Goal: Transaction & Acquisition: Purchase product/service

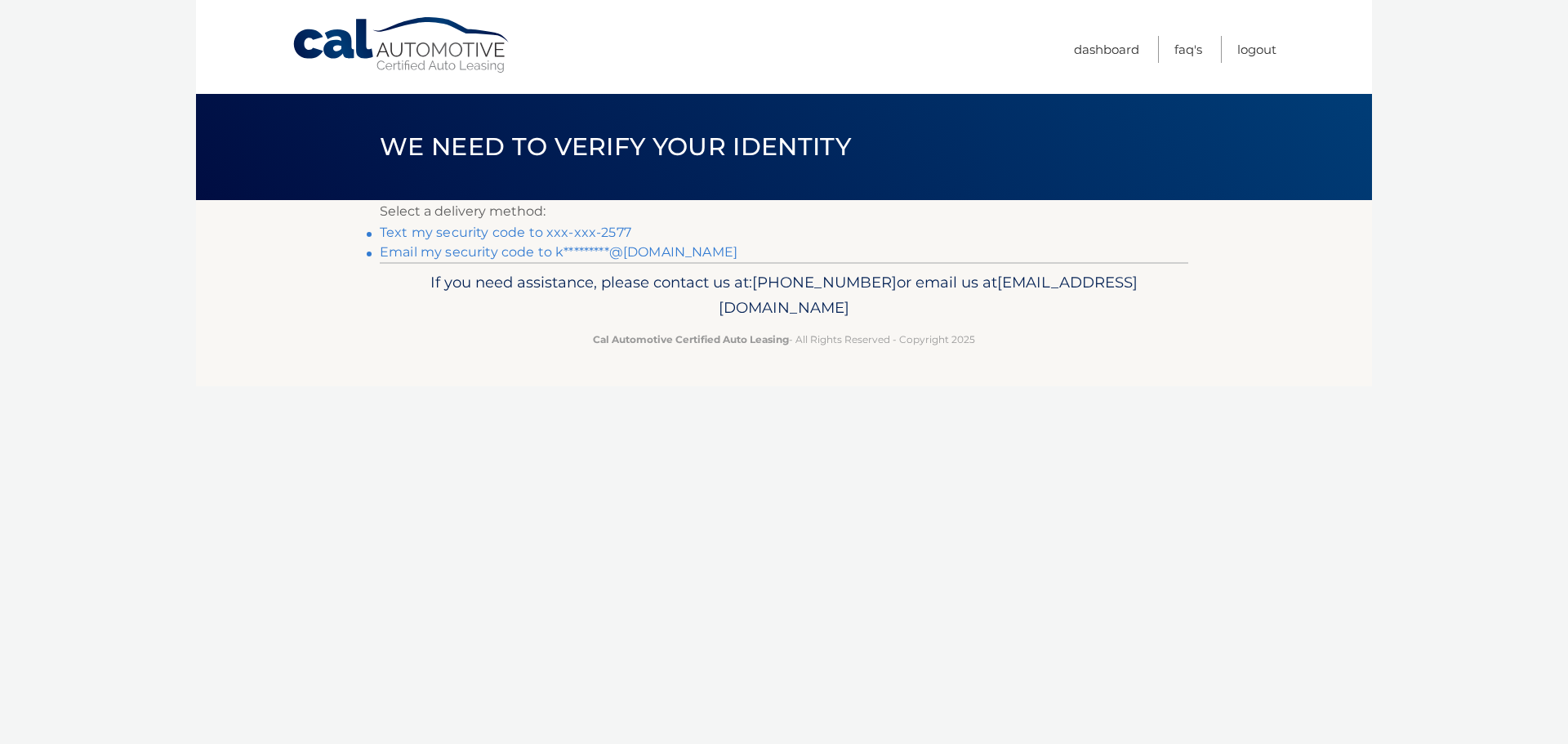
click at [407, 247] on link "Email my security code to k*********@gmail.com" at bounding box center [558, 252] width 357 height 15
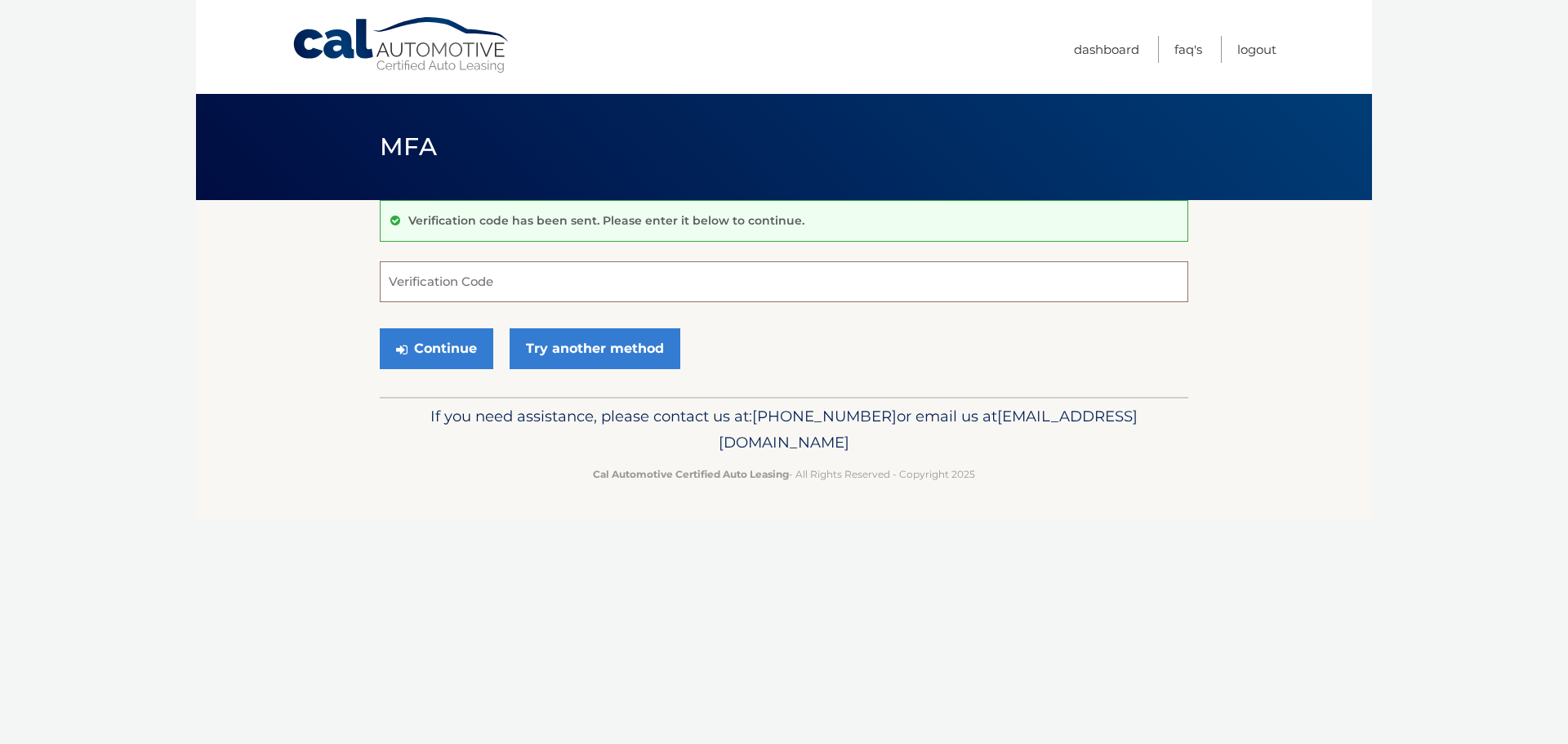
click at [462, 287] on input "Verification Code" at bounding box center [784, 281] width 808 height 41
paste input "651873"
click at [454, 351] on button "Continue" at bounding box center [436, 348] width 114 height 41
click at [494, 277] on input "651873" at bounding box center [784, 281] width 808 height 41
type input "651873"
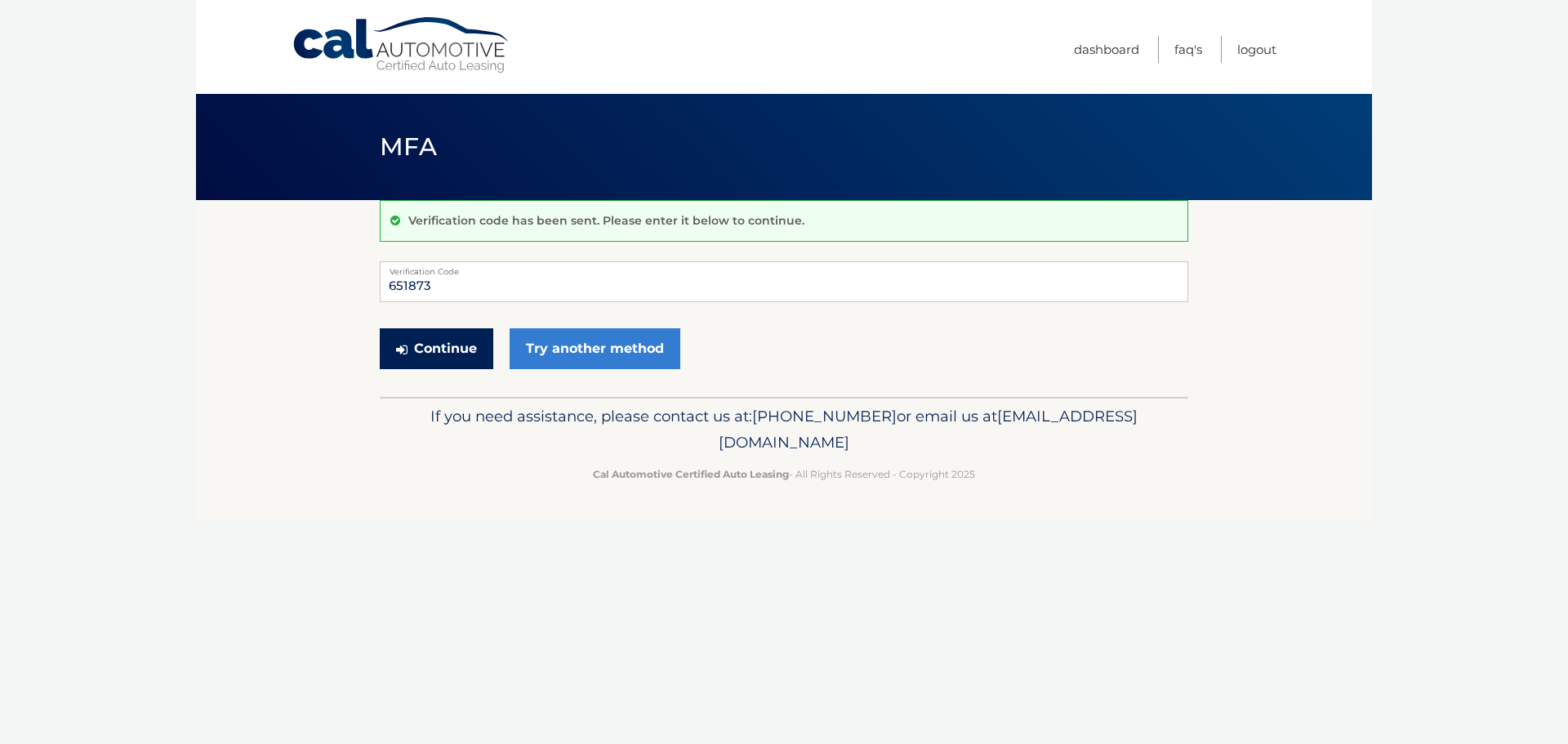
click at [445, 351] on button "Continue" at bounding box center [436, 348] width 114 height 41
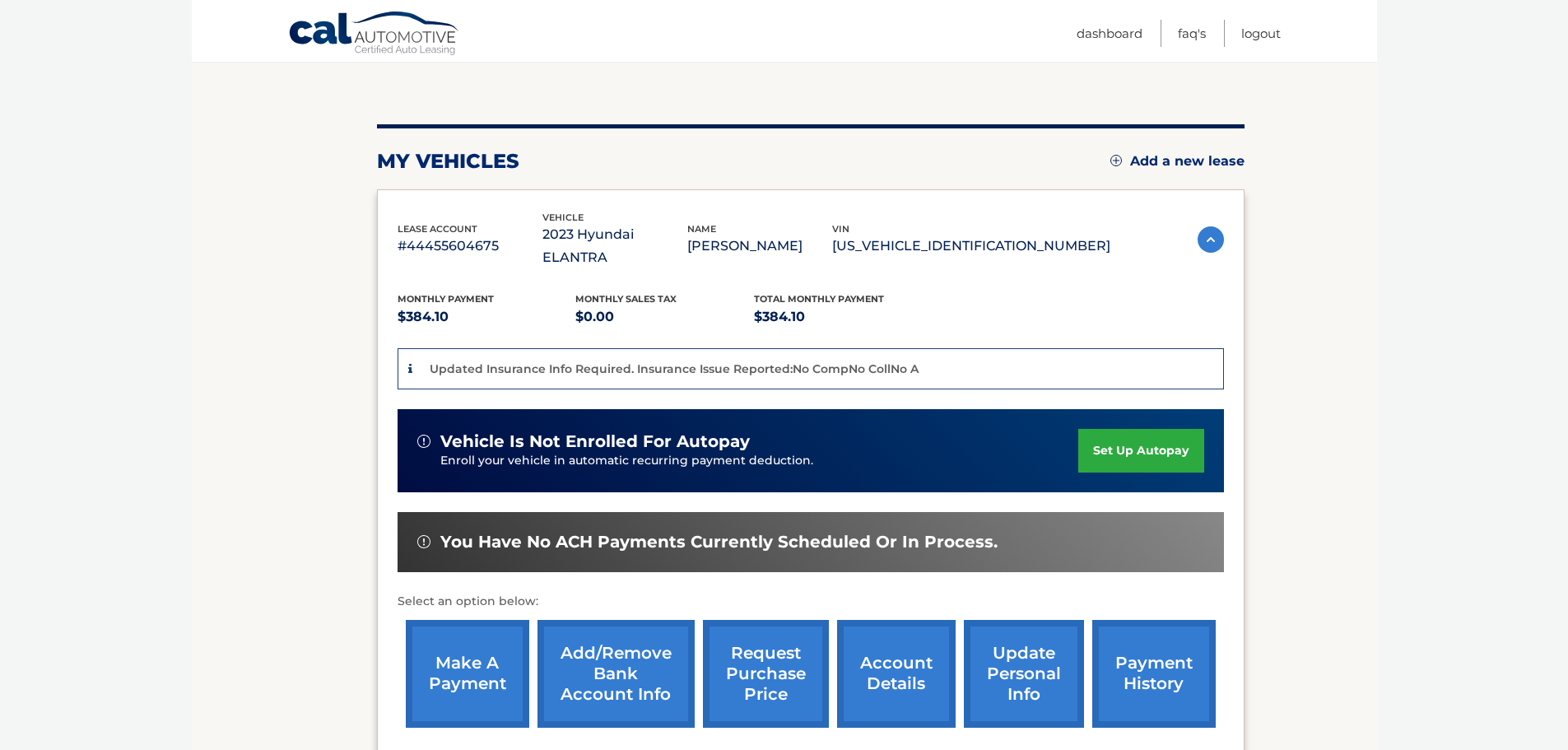
scroll to position [165, 0]
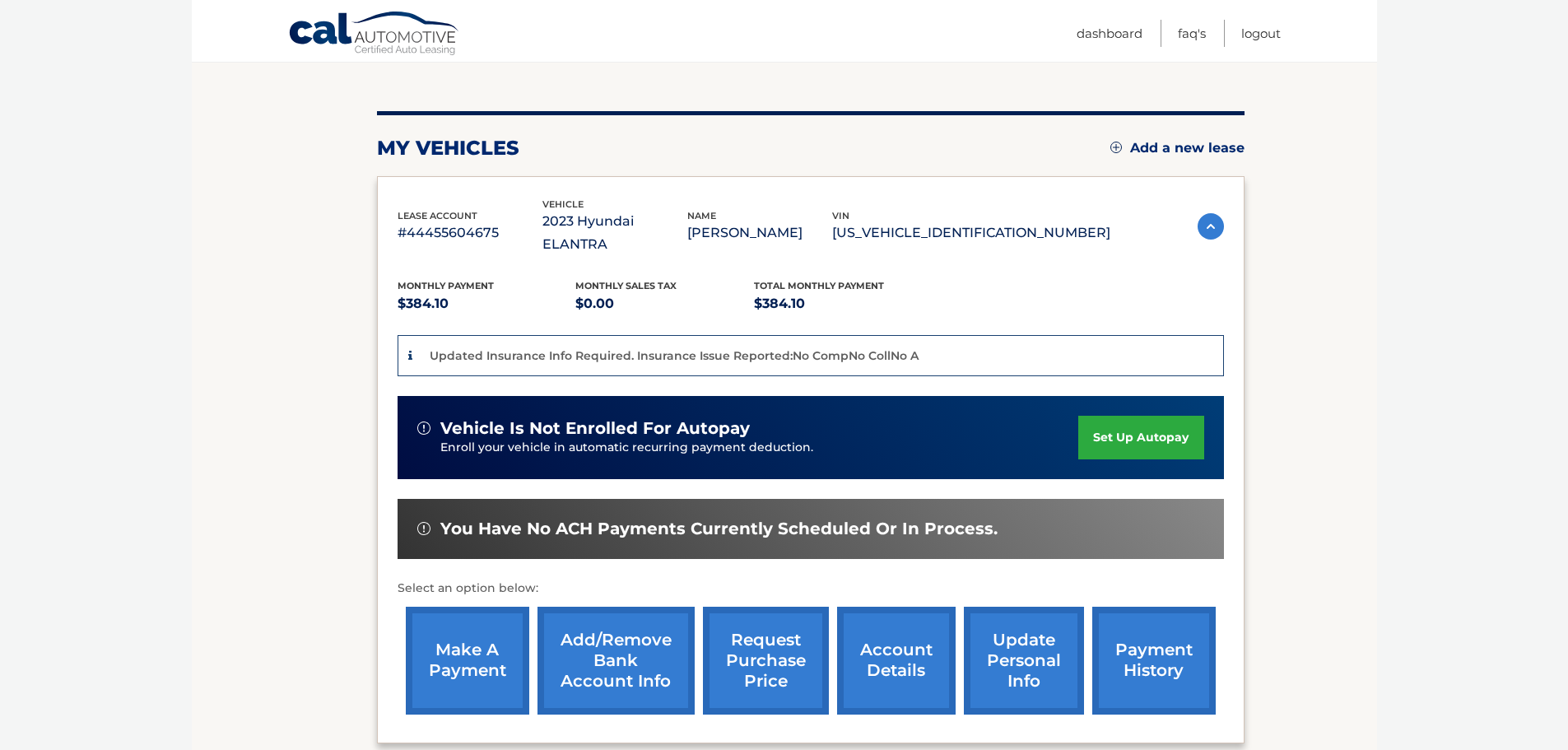
click at [457, 651] on link "make a payment" at bounding box center [467, 661] width 124 height 108
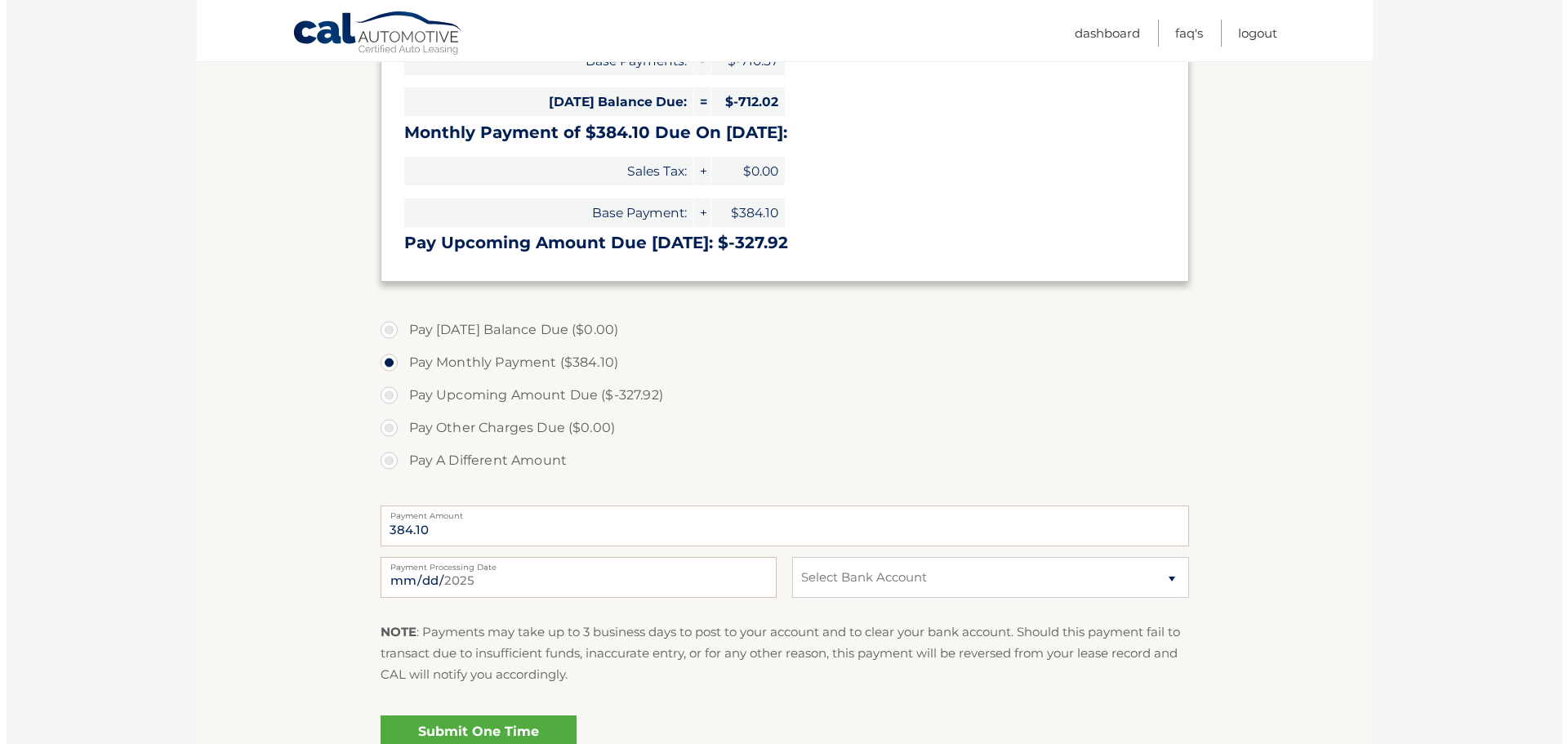
scroll to position [408, 0]
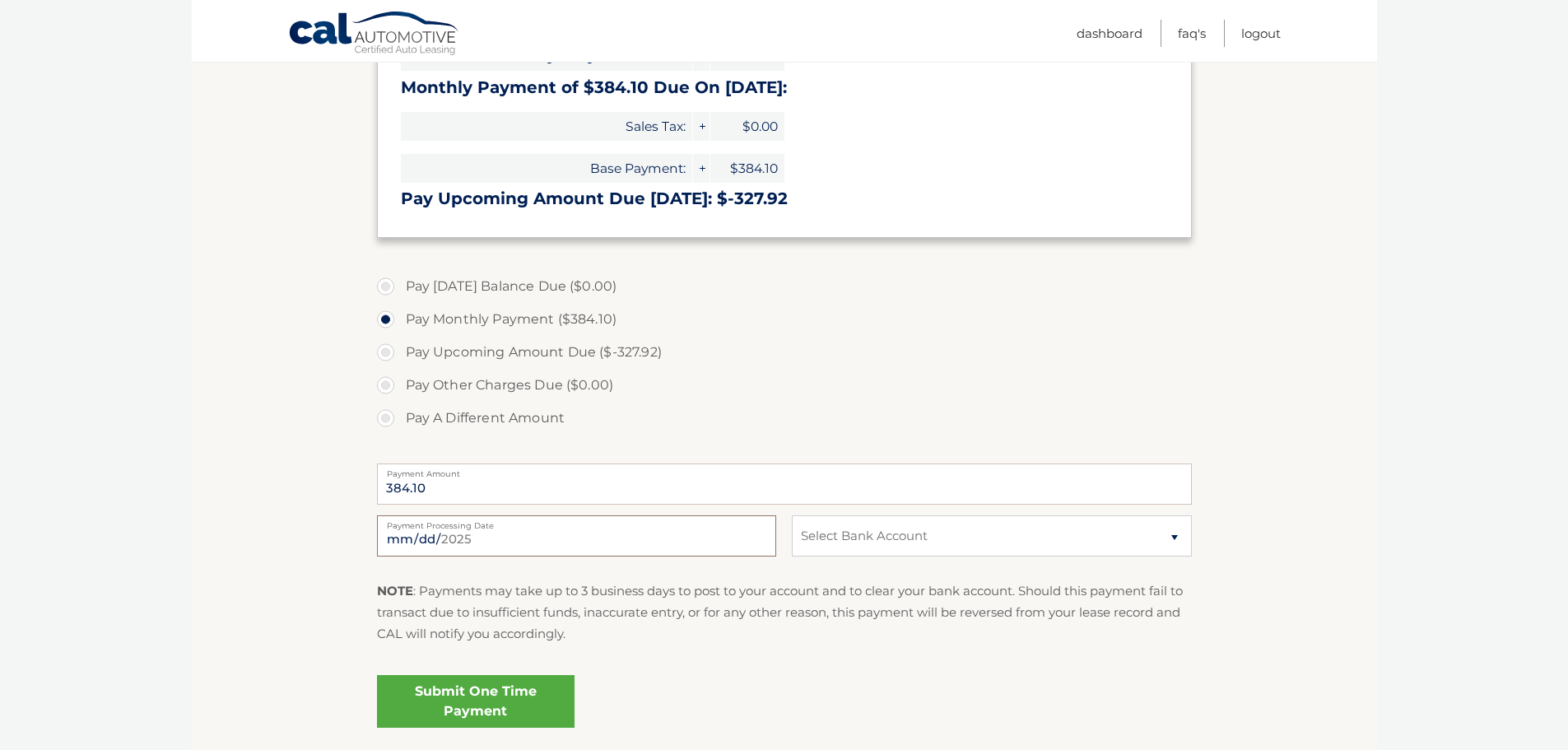
click at [481, 543] on input "[DATE]" at bounding box center [576, 535] width 400 height 41
type input "[DATE]"
click at [754, 377] on label "Pay Other Charges Due ($0.00)" at bounding box center [784, 385] width 815 height 33
click at [952, 535] on select "Select Bank Account Checking FIRST SOURCE FEDERAL CREDIT UNION *****4959 Checki…" at bounding box center [992, 535] width 400 height 41
select select "N2NlZDUzODEtYzNjZC00MmE3LWFhZTctMWNmZDg0M2EzOWFl"
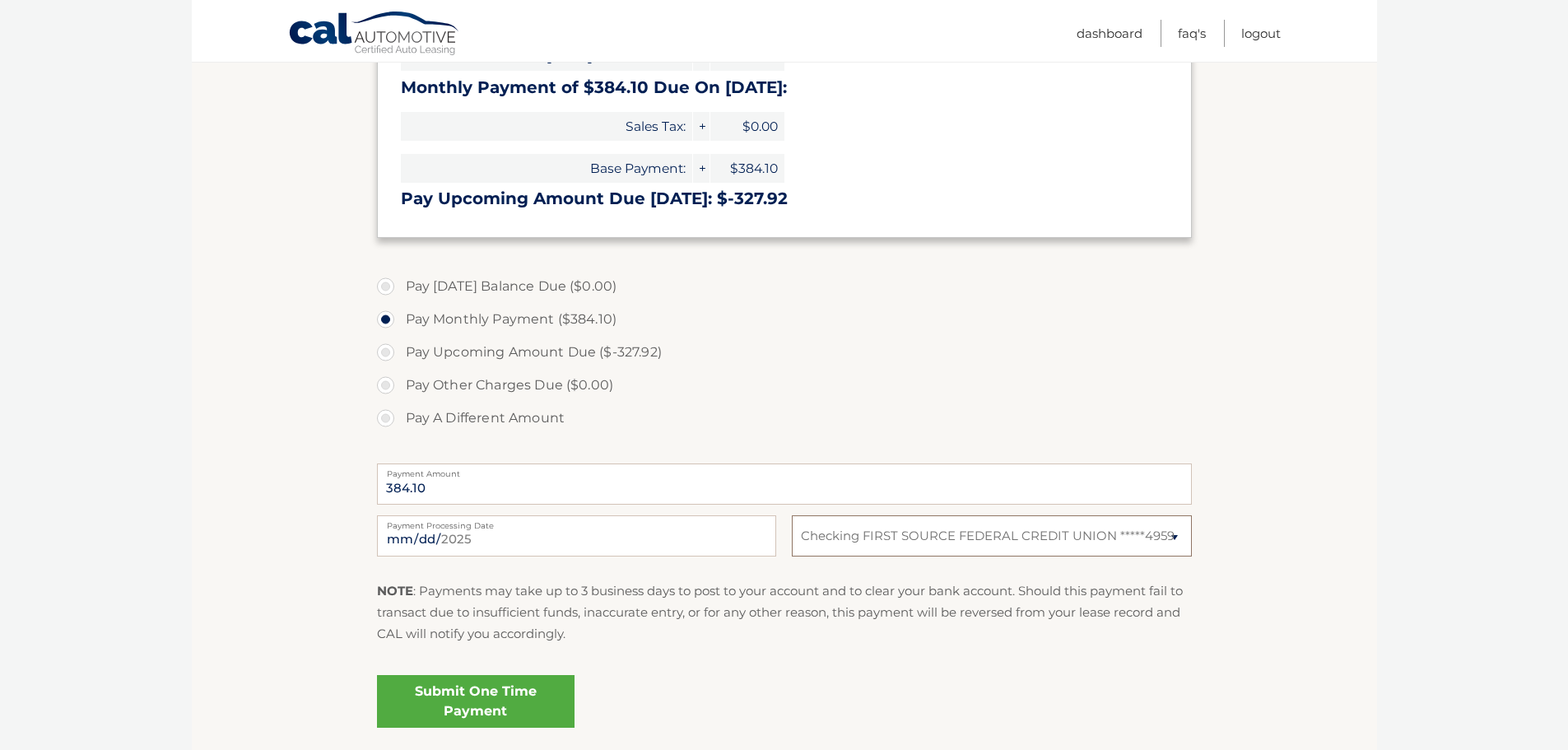
click at [792, 515] on select "Select Bank Account Checking FIRST SOURCE FEDERAL CREDIT UNION *****4959 Checki…" at bounding box center [992, 535] width 400 height 41
click at [489, 710] on link "Submit One Time Payment" at bounding box center [476, 701] width 198 height 52
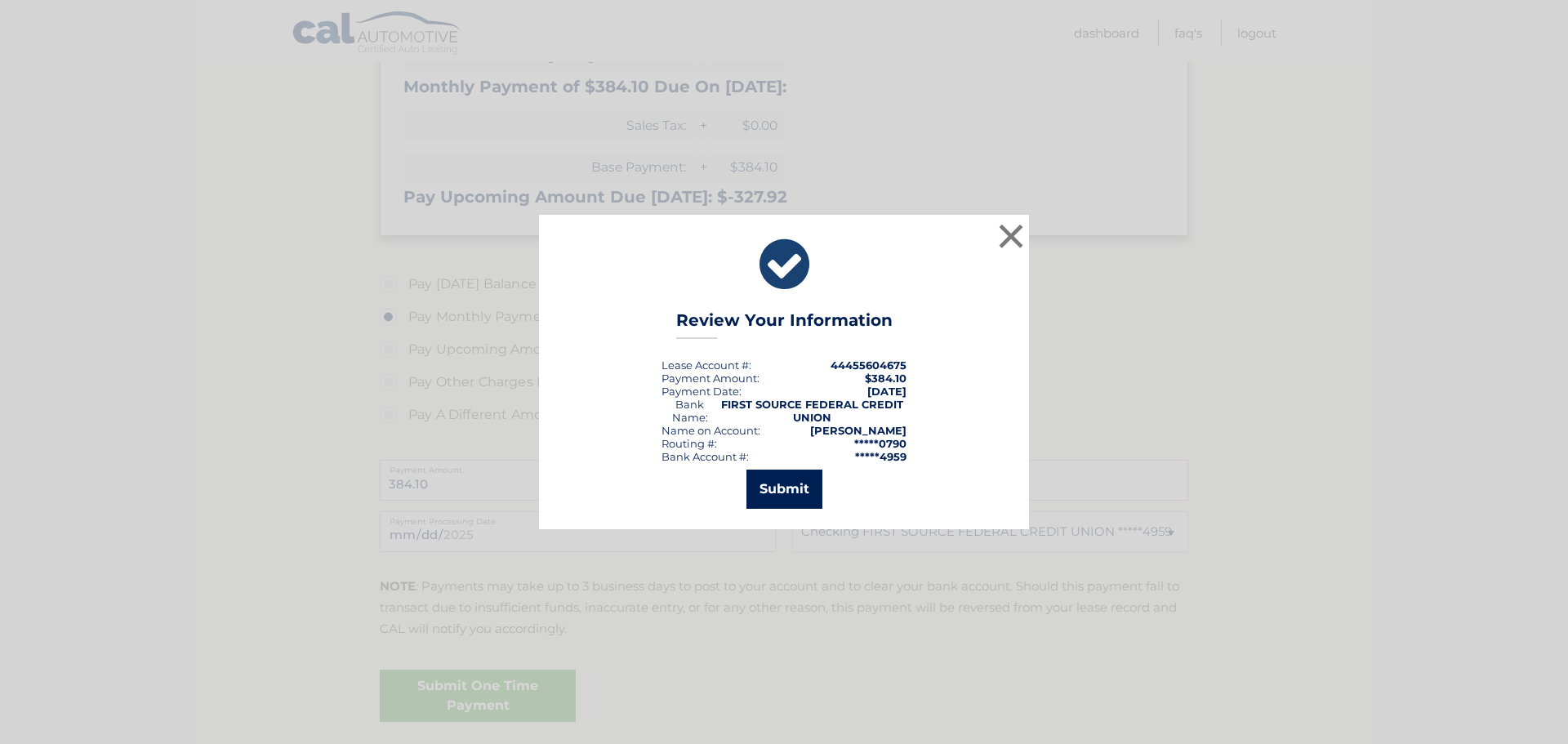
drag, startPoint x: 807, startPoint y: 498, endPoint x: 944, endPoint y: 238, distance: 293.9
click at [939, 245] on div "× Review Your Information Lease Account #: 44455604675 Payment Amount: $384.10 …" at bounding box center [784, 371] width 490 height 314
click at [1017, 236] on button "×" at bounding box center [1011, 236] width 33 height 33
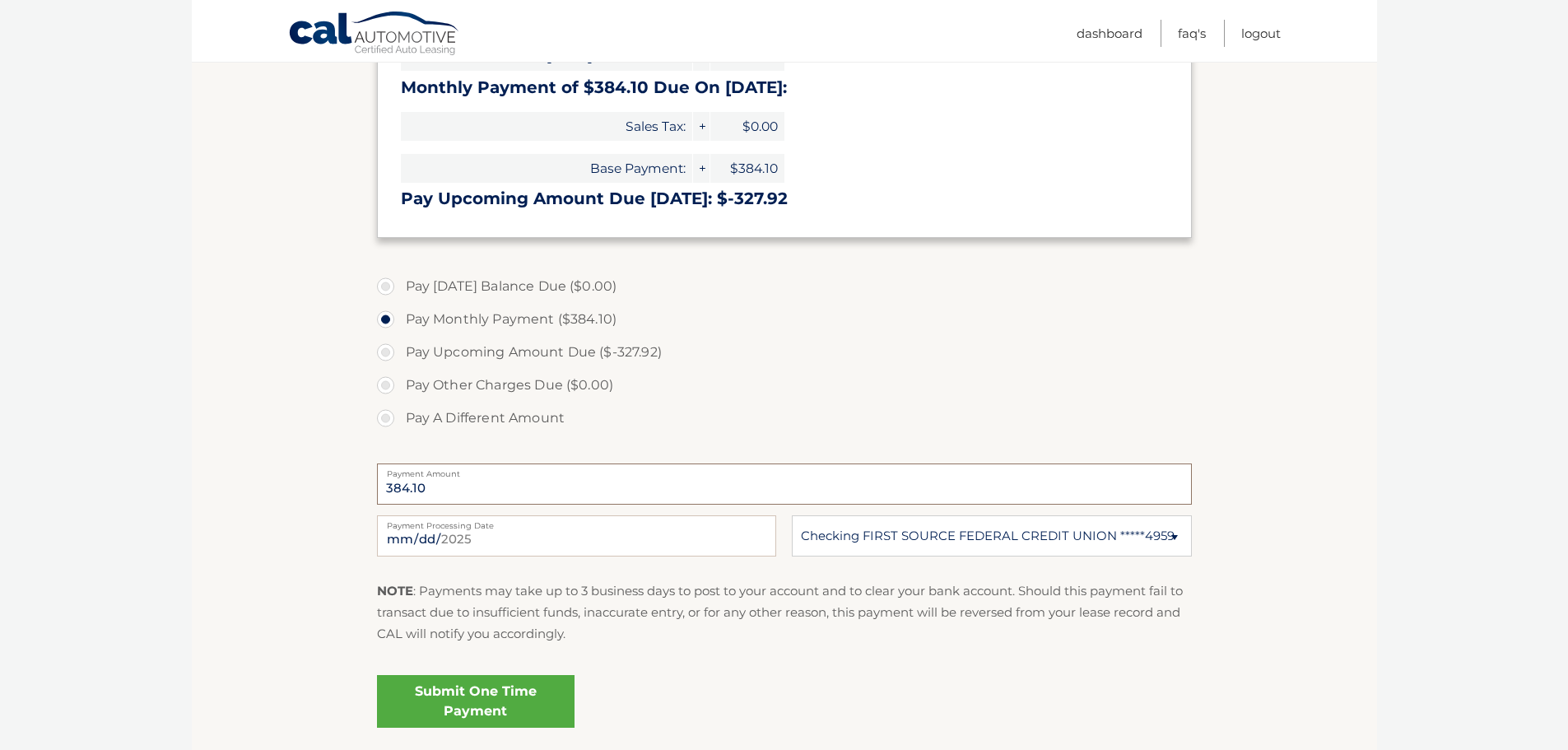
drag, startPoint x: 446, startPoint y: 482, endPoint x: 0, endPoint y: 370, distance: 459.8
click at [466, 413] on label "Pay A Different Amount" at bounding box center [784, 418] width 815 height 33
click at [400, 413] on input "Pay A Different Amount" at bounding box center [392, 414] width 16 height 27
radio input "true"
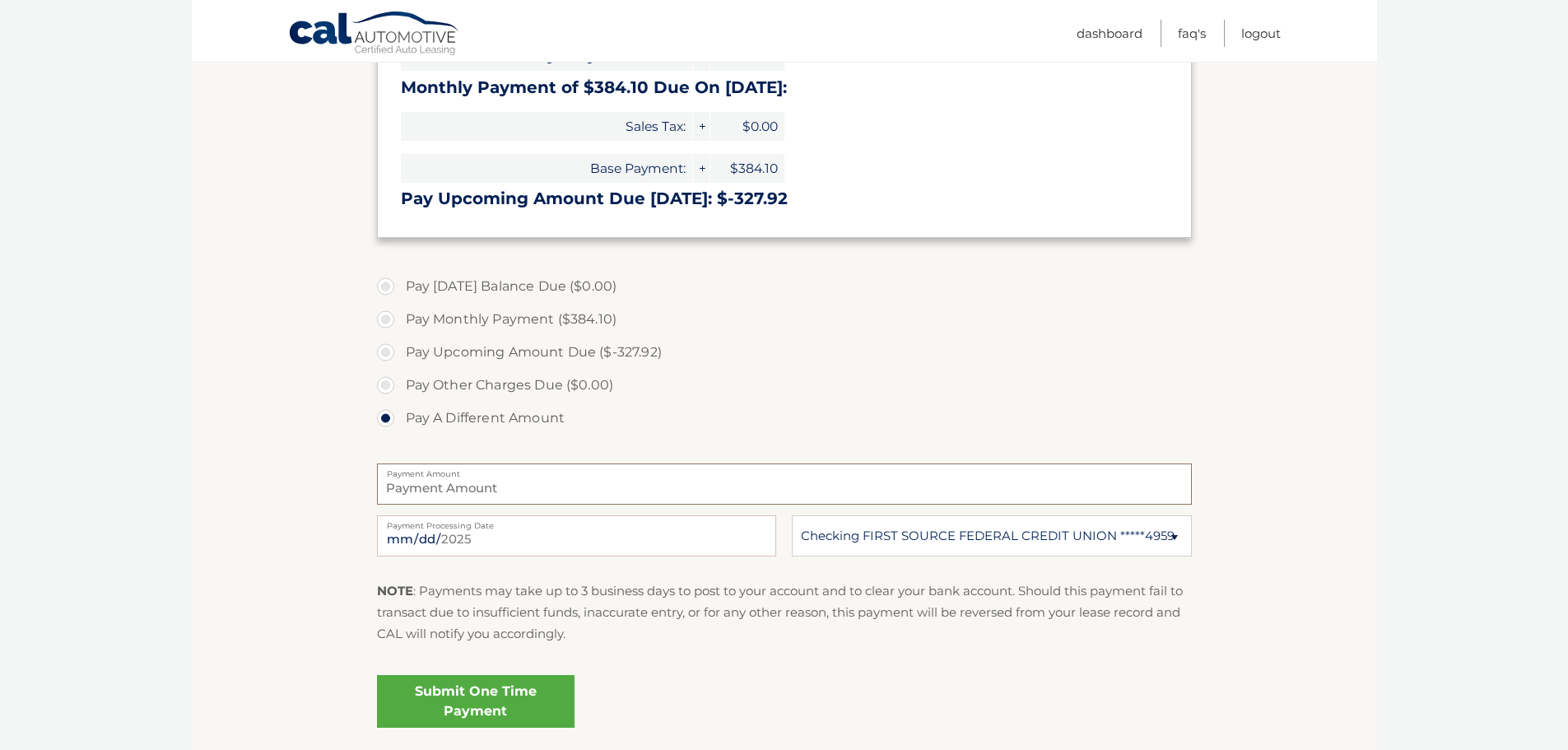
drag, startPoint x: 475, startPoint y: 491, endPoint x: 482, endPoint y: 487, distance: 8.1
click at [476, 491] on input "Payment Amount" at bounding box center [784, 484] width 815 height 41
type input "400"
click at [537, 701] on link "Submit One Time Payment" at bounding box center [476, 701] width 198 height 52
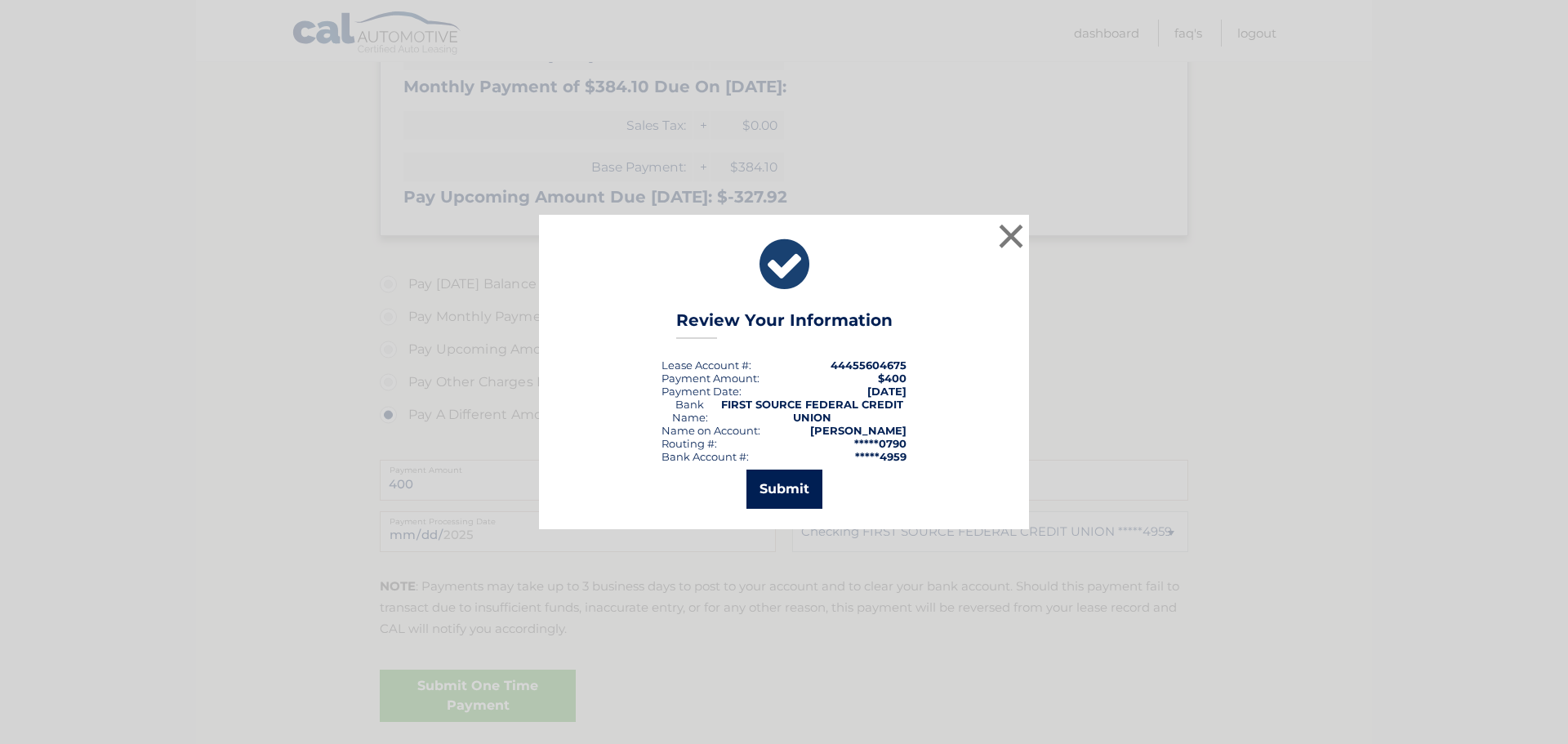
click at [795, 486] on button "Submit" at bounding box center [784, 488] width 76 height 39
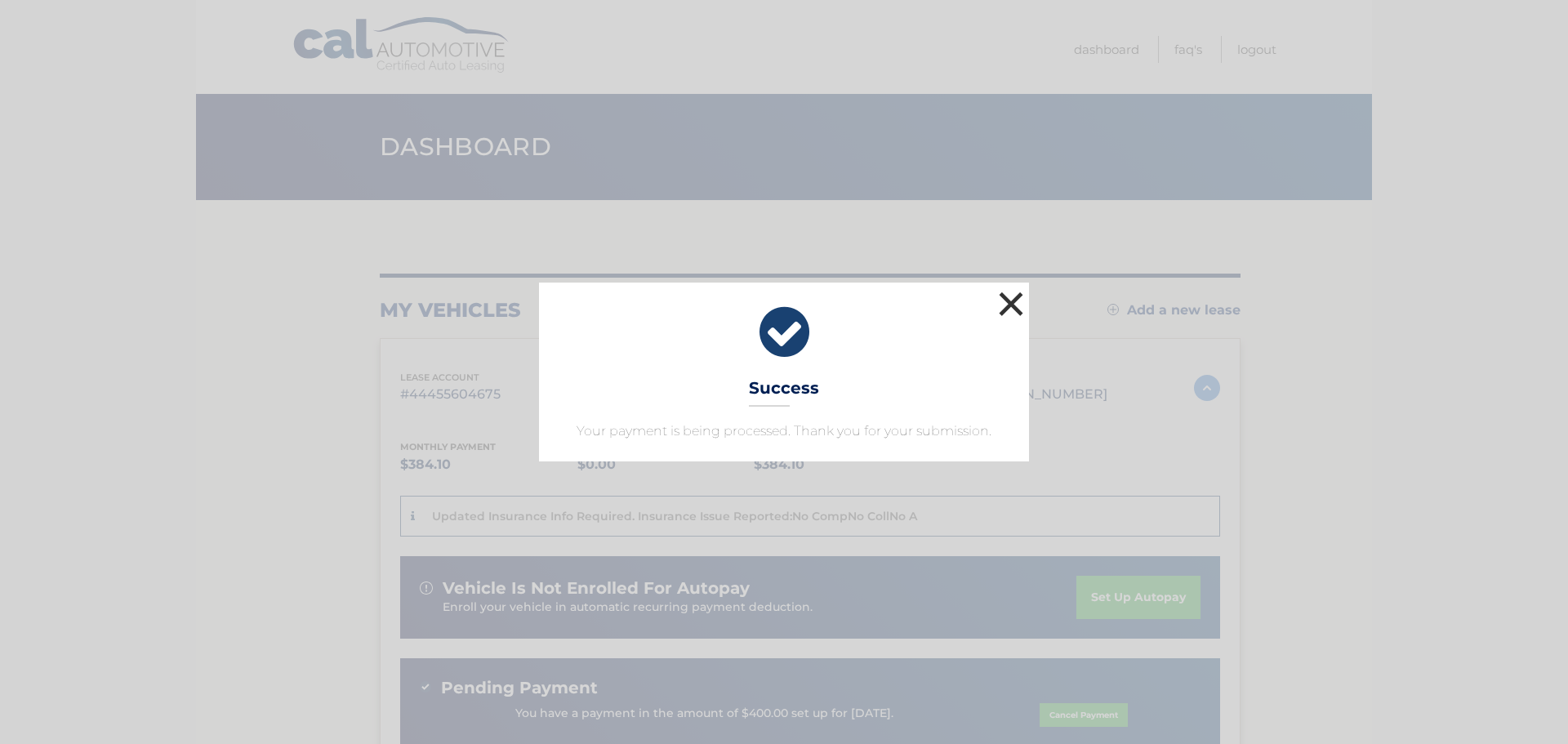
click at [1015, 297] on button "×" at bounding box center [1011, 304] width 33 height 33
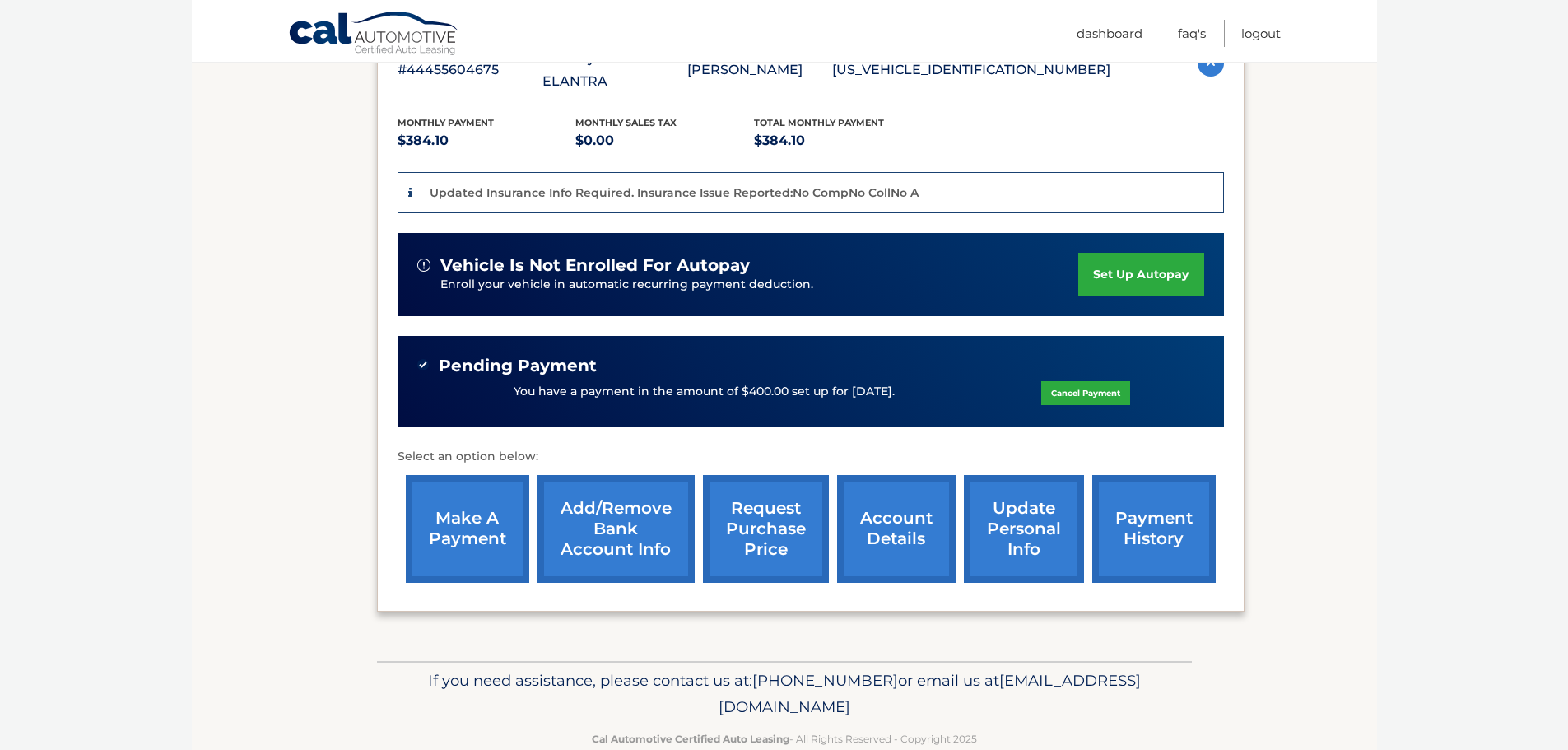
scroll to position [341, 0]
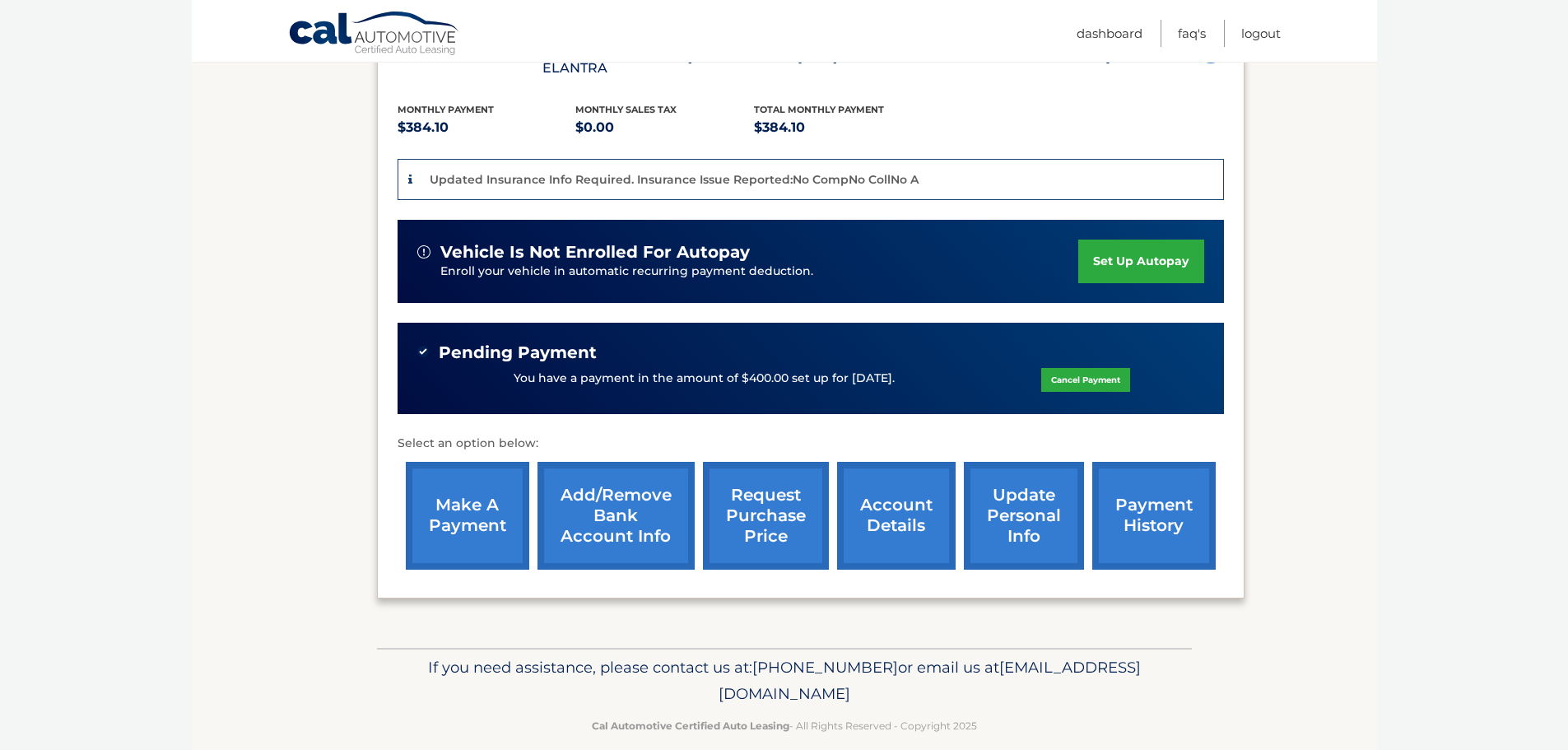
click at [795, 506] on link "request purchase price" at bounding box center [765, 516] width 126 height 108
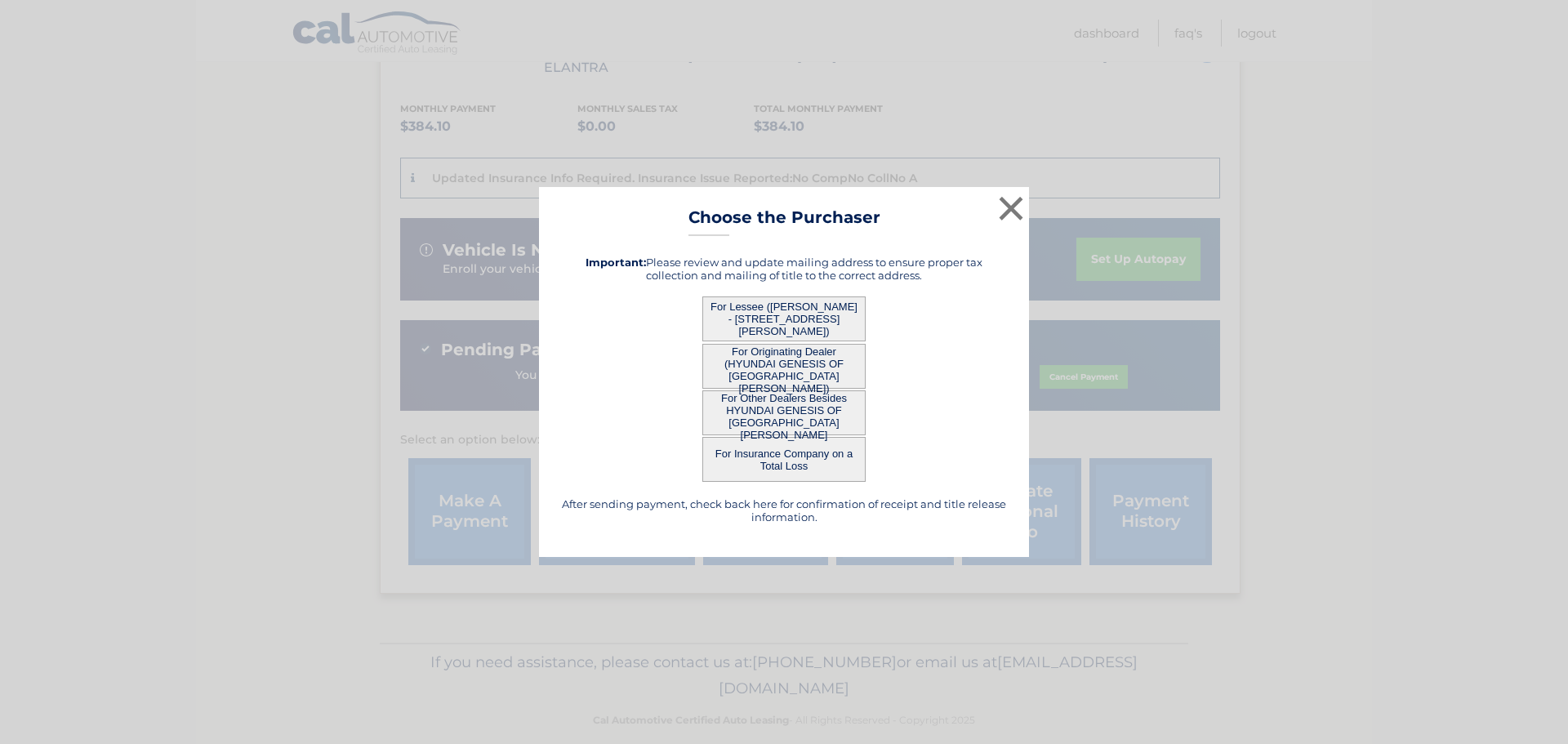
click at [771, 370] on button "For Originating Dealer (HYUNDAI GENESIS OF [GEOGRAPHIC_DATA][PERSON_NAME])" at bounding box center [784, 366] width 164 height 45
click at [773, 356] on button "For Originating Dealer (HYUNDAI GENESIS OF [GEOGRAPHIC_DATA][PERSON_NAME])" at bounding box center [784, 366] width 164 height 45
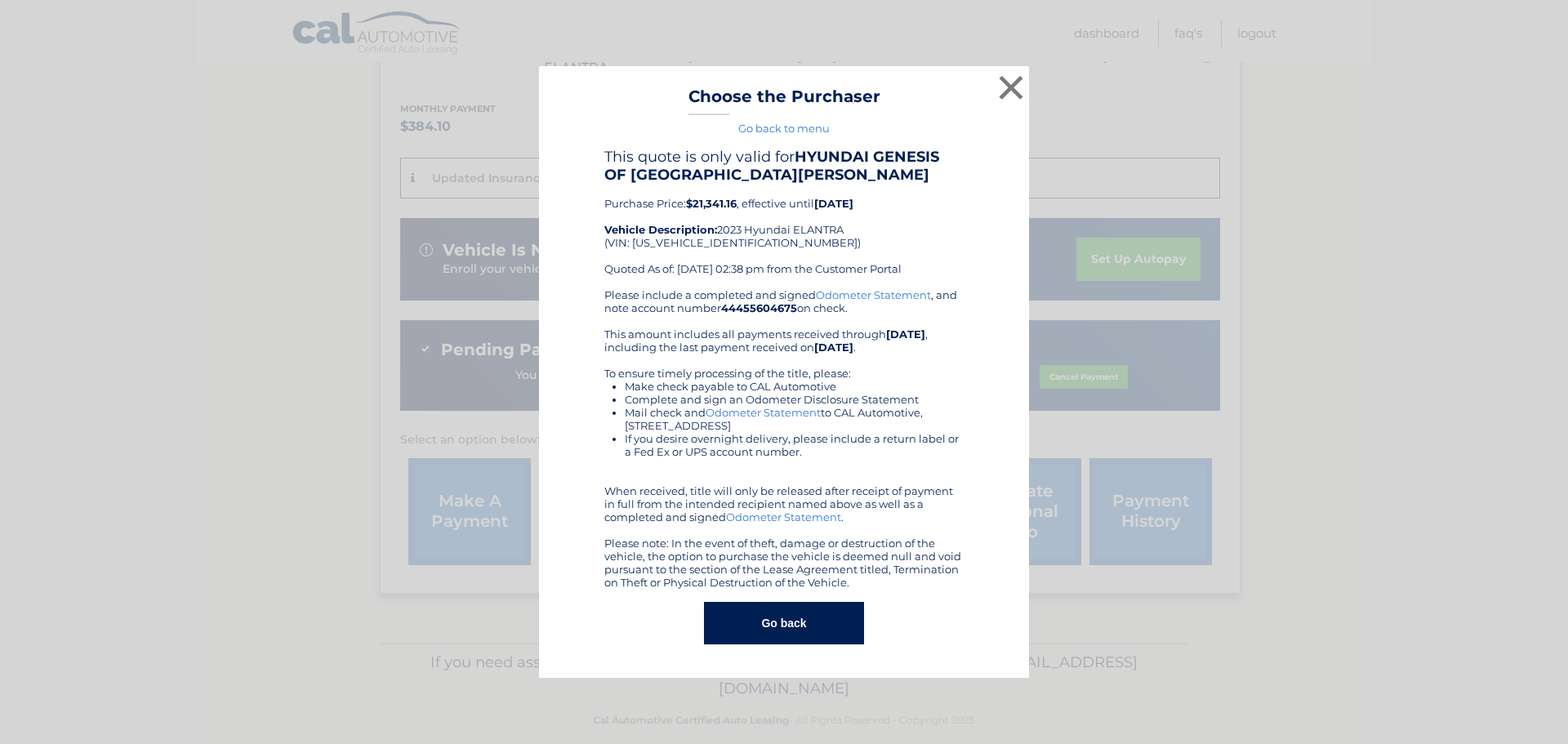
drag, startPoint x: 782, startPoint y: 376, endPoint x: 772, endPoint y: 352, distance: 26.0
click at [777, 374] on div "× Choose the Purchaser Go back to menu After sending payment, check back here f…" at bounding box center [784, 372] width 490 height 612
click at [1015, 88] on button "×" at bounding box center [1011, 87] width 33 height 33
